Goal: Task Accomplishment & Management: Manage account settings

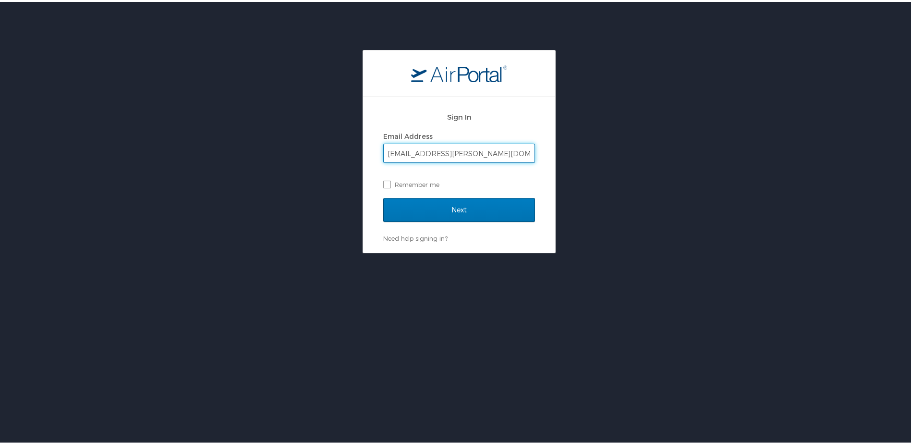
type input "manish.patel@i3-corps.com"
click at [383, 181] on label "Remember me" at bounding box center [459, 182] width 152 height 14
click at [383, 181] on input "Remember me" at bounding box center [386, 182] width 6 height 6
checkbox input "true"
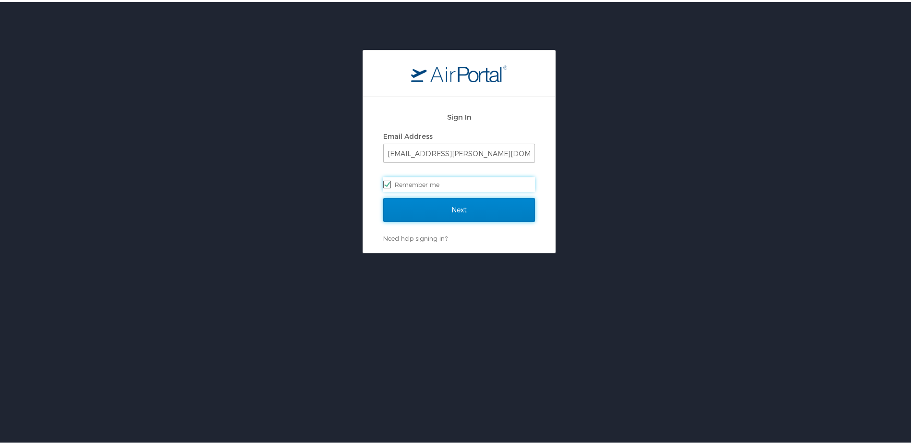
click at [446, 204] on input "Next" at bounding box center [459, 208] width 152 height 24
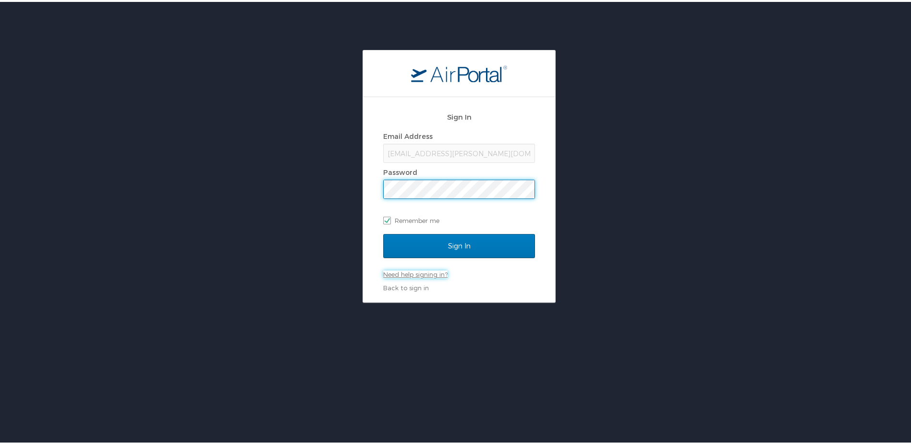
click at [415, 274] on link "Need help signing in?" at bounding box center [415, 273] width 64 height 8
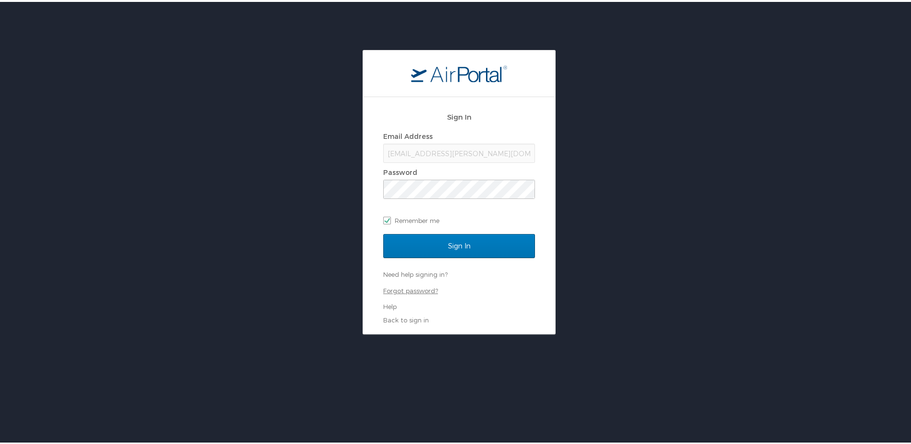
click at [415, 292] on link "Forgot password?" at bounding box center [410, 289] width 55 height 8
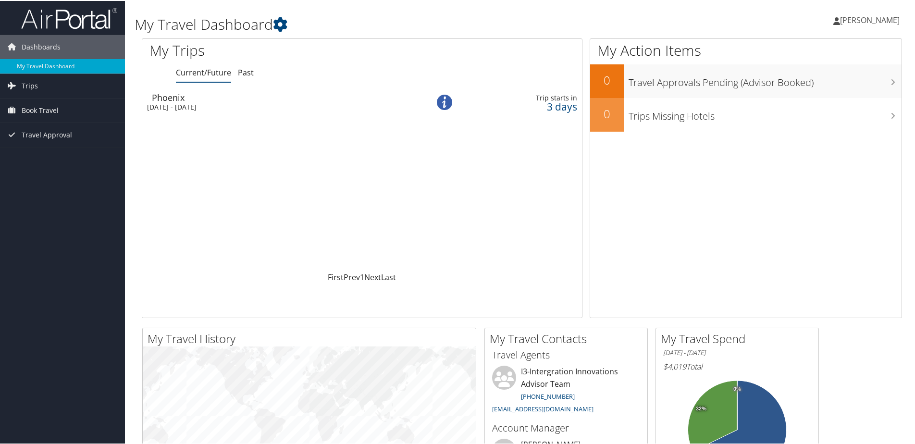
click at [240, 109] on div "Sun 7 Sep 2025 - Fri 12 Sep 2025" at bounding box center [275, 106] width 256 height 9
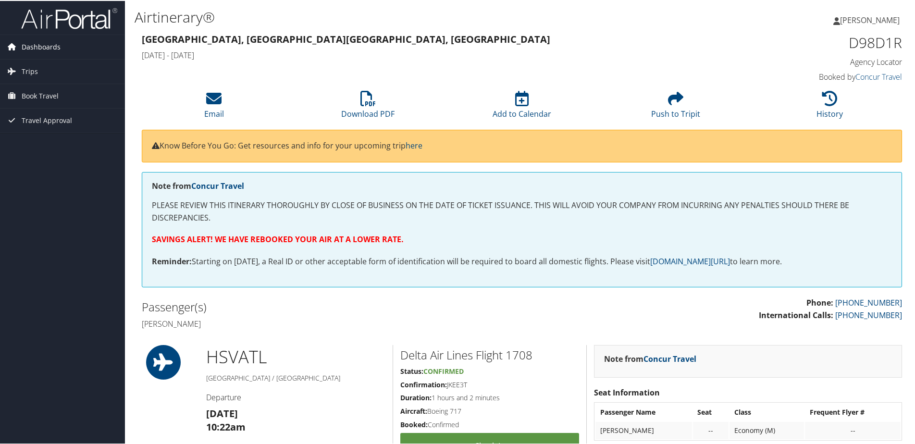
click at [50, 42] on span "Dashboards" at bounding box center [41, 46] width 39 height 24
click at [52, 66] on link "My Travel Dashboard" at bounding box center [62, 65] width 125 height 14
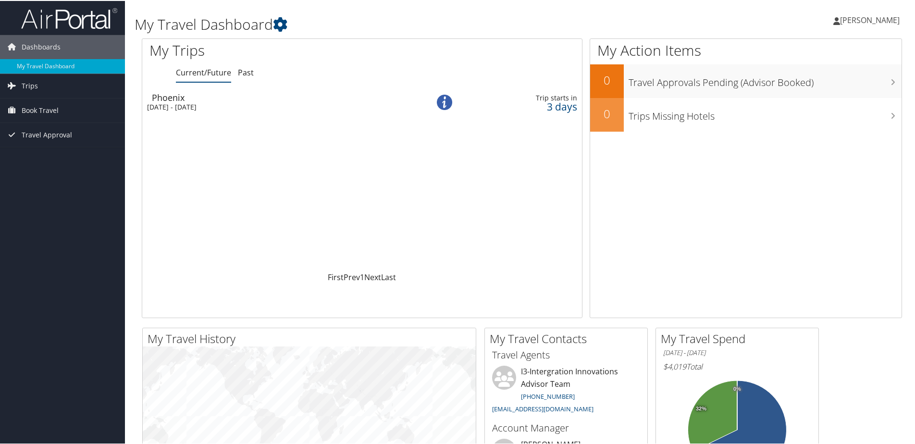
click at [845, 19] on span "[PERSON_NAME]" at bounding box center [870, 19] width 60 height 11
click at [830, 83] on link "View Travel Profile" at bounding box center [843, 85] width 107 height 16
click at [840, 19] on span "[PERSON_NAME]" at bounding box center [870, 19] width 60 height 11
click at [809, 49] on link "My Settings" at bounding box center [843, 53] width 107 height 16
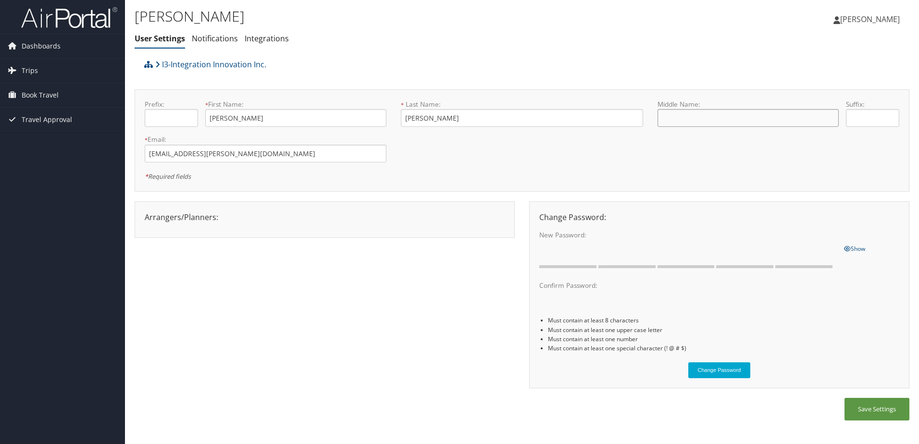
click at [748, 121] on input "text" at bounding box center [747, 118] width 181 height 18
type input "Kirtikumar"
click at [870, 399] on button "Save Settings" at bounding box center [876, 409] width 65 height 23
click at [879, 406] on button "Save Settings" at bounding box center [876, 409] width 65 height 23
click at [48, 37] on span "Dashboards" at bounding box center [41, 46] width 39 height 24
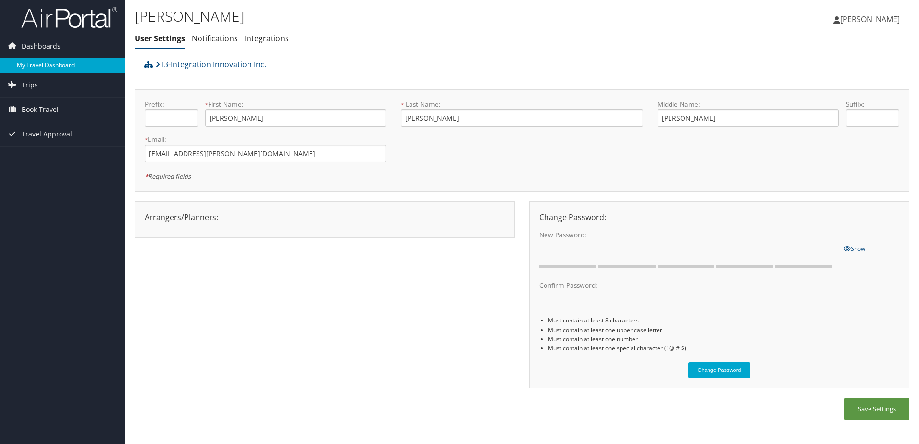
click at [47, 62] on link "My Travel Dashboard" at bounding box center [62, 65] width 125 height 14
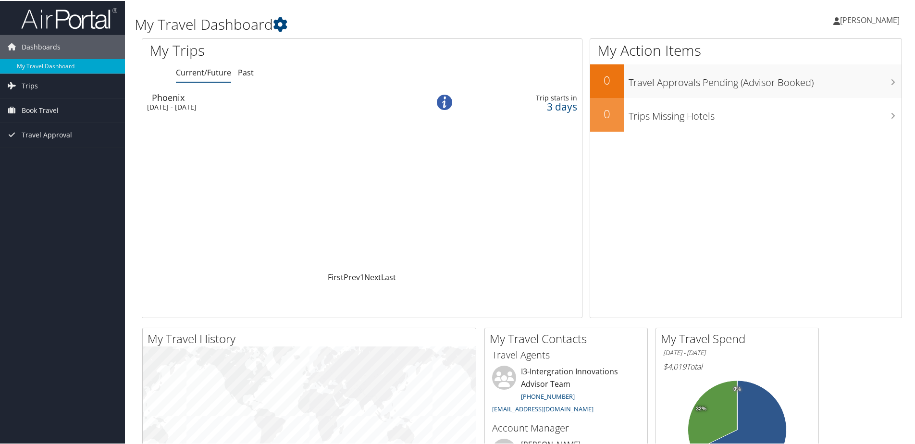
click at [306, 108] on div "[DATE] - [DATE]" at bounding box center [275, 106] width 256 height 9
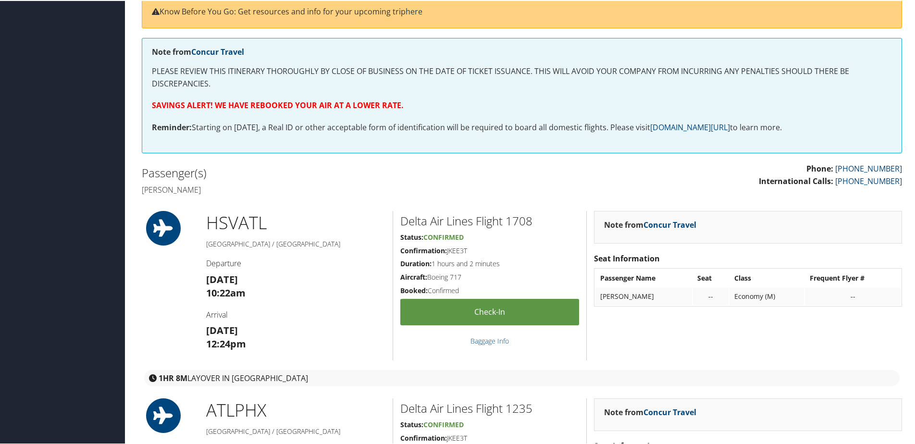
scroll to position [144, 0]
